Goal: Entertainment & Leisure: Consume media (video, audio)

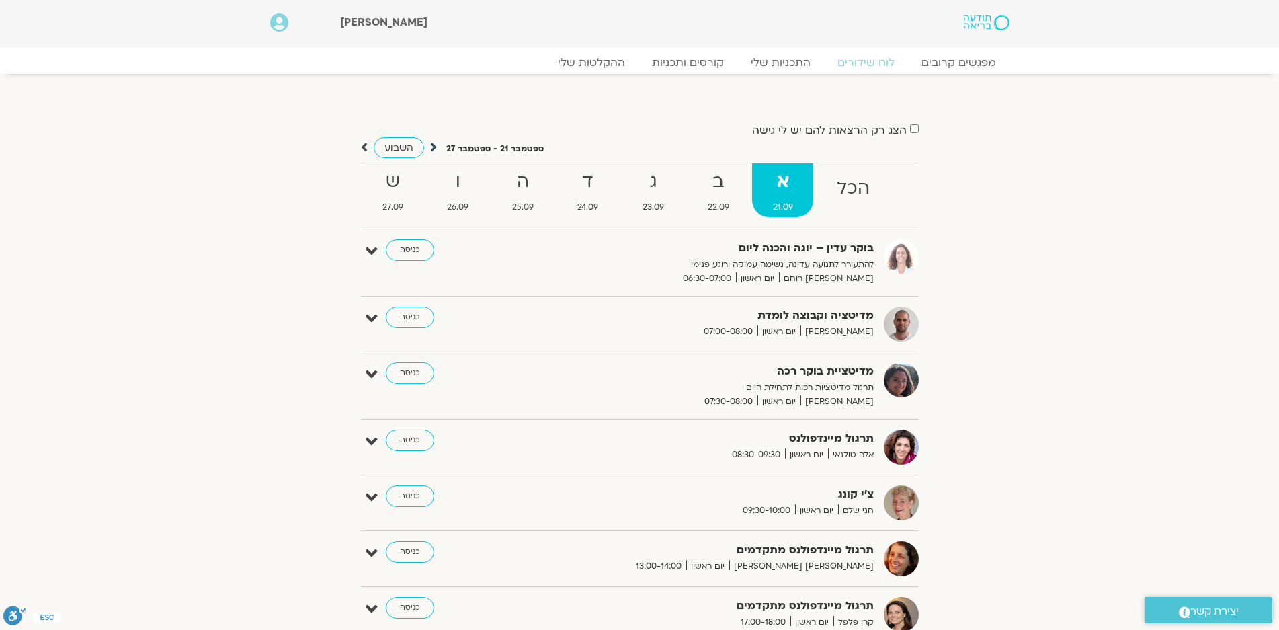
click at [432, 148] on icon at bounding box center [433, 146] width 7 height 13
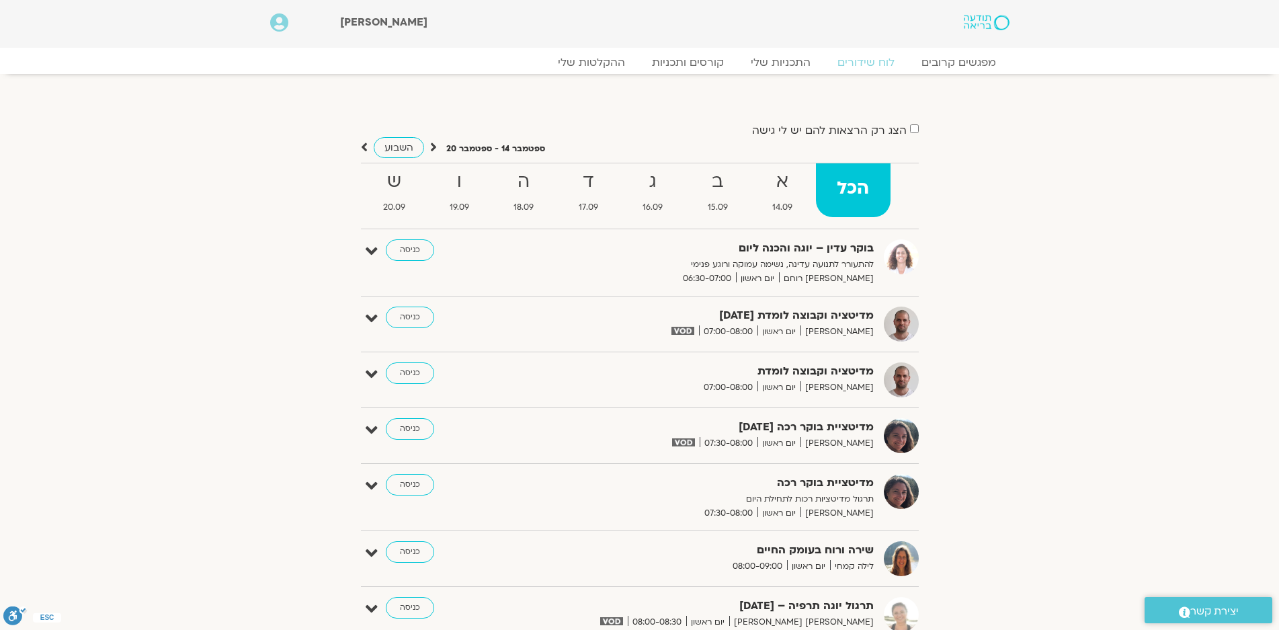
click at [431, 147] on icon at bounding box center [433, 146] width 7 height 13
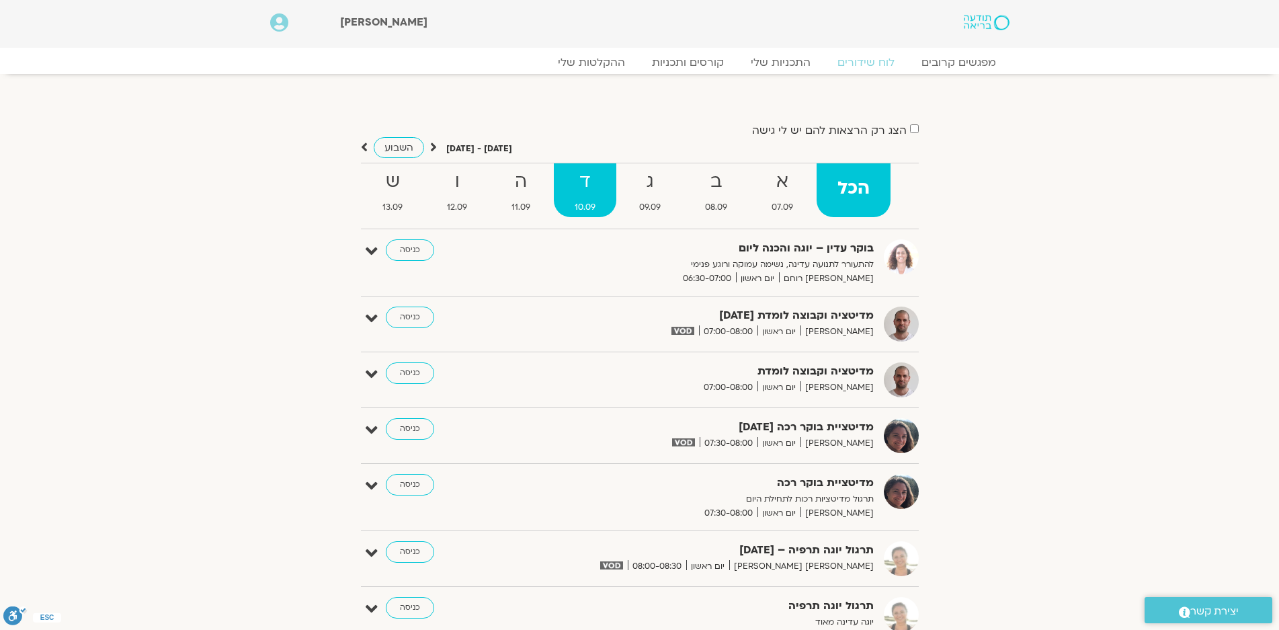
click at [587, 190] on strong "ד" at bounding box center [585, 182] width 63 height 30
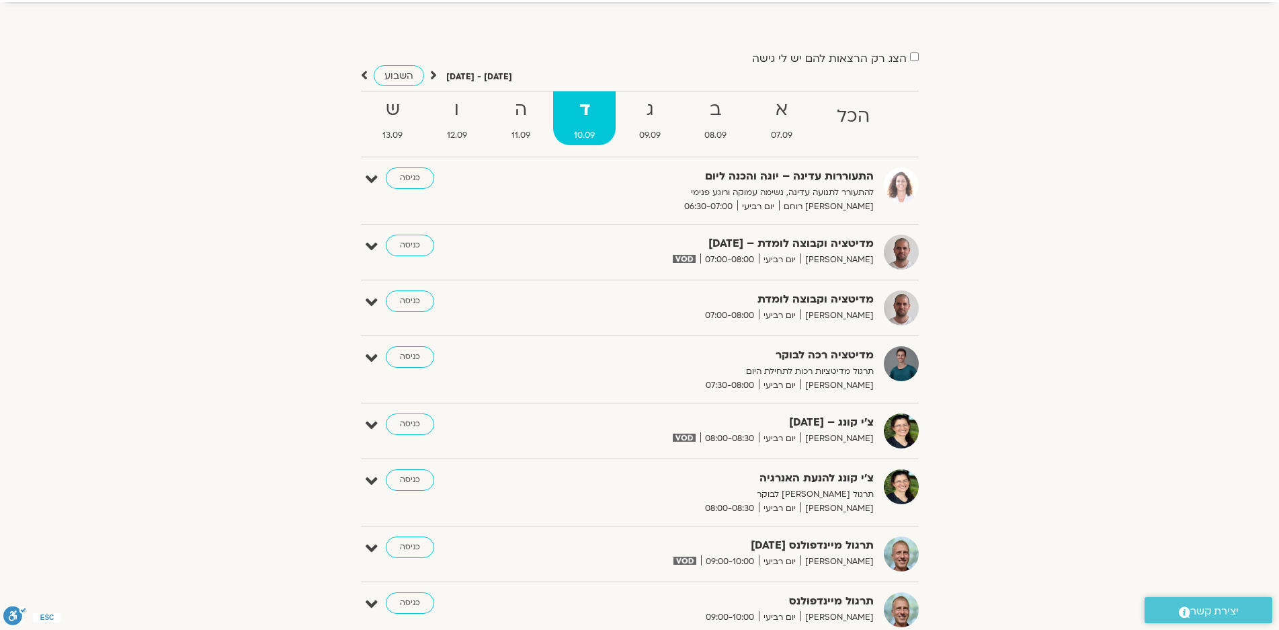
scroll to position [67, 0]
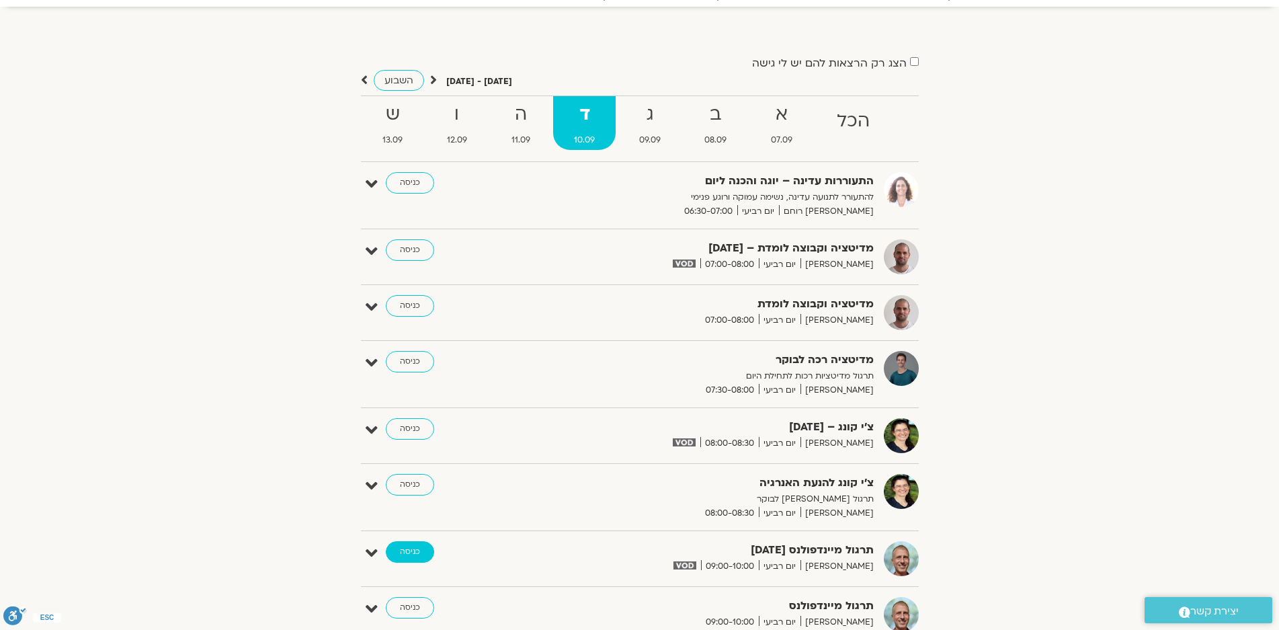
click at [403, 547] on link "כניסה" at bounding box center [410, 552] width 48 height 22
